Goal: Navigation & Orientation: Find specific page/section

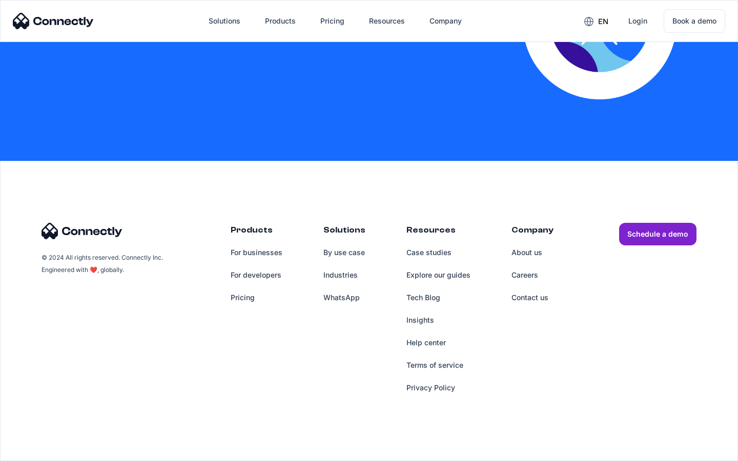
scroll to position [2241, 0]
